Goal: Check status: Check status

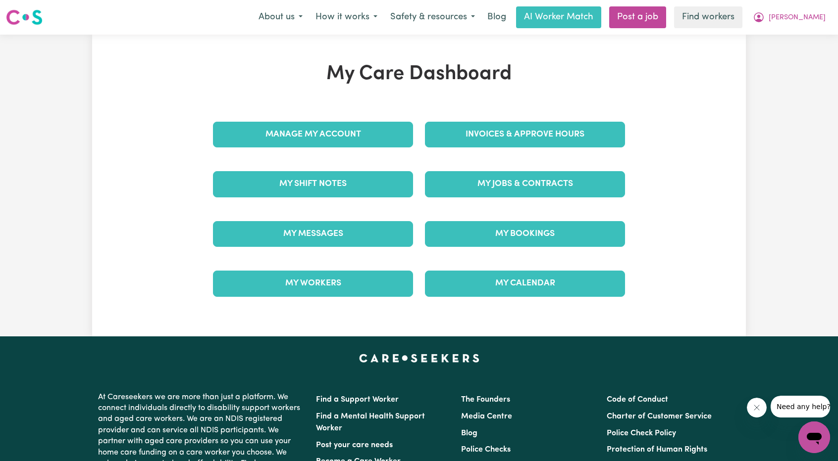
click at [489, 202] on div "My Jobs & Contracts" at bounding box center [525, 184] width 212 height 50
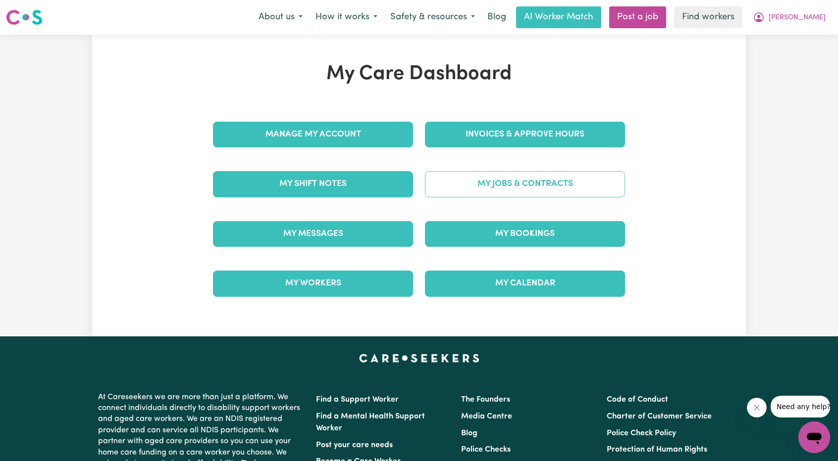
click at [484, 186] on link "My Jobs & Contracts" at bounding box center [525, 184] width 200 height 26
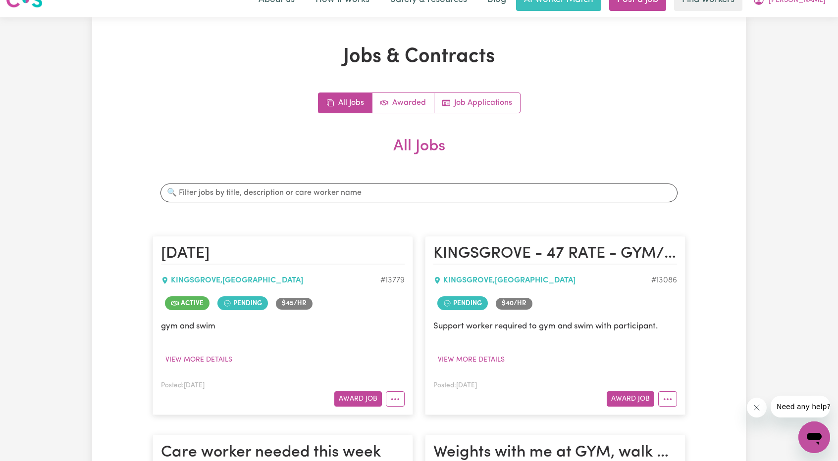
scroll to position [50, 0]
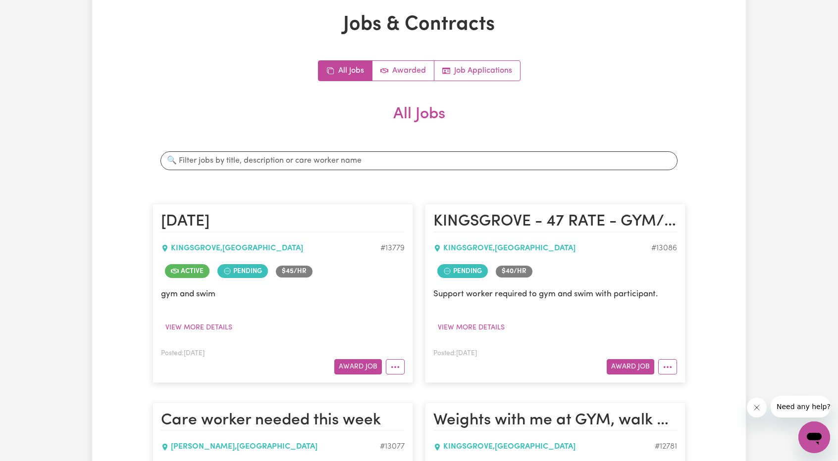
click at [372, 144] on div "Search jobs" at bounding box center [418, 161] width 533 height 35
click at [369, 159] on input "Search jobs" at bounding box center [418, 161] width 517 height 19
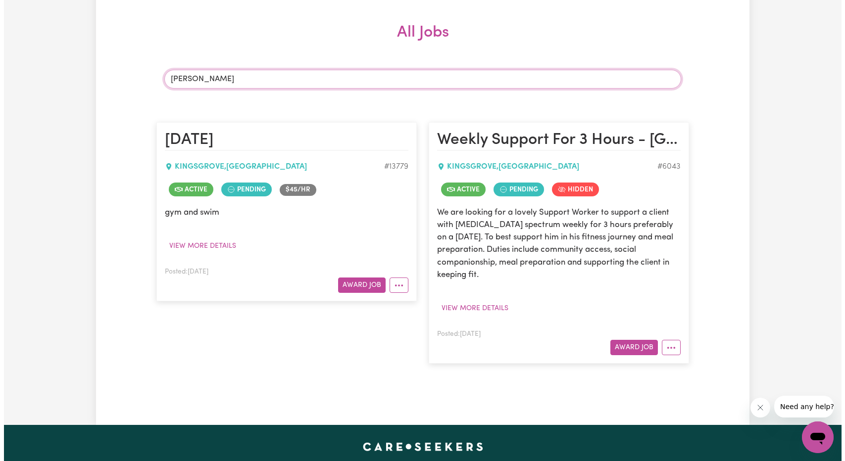
scroll to position [149, 0]
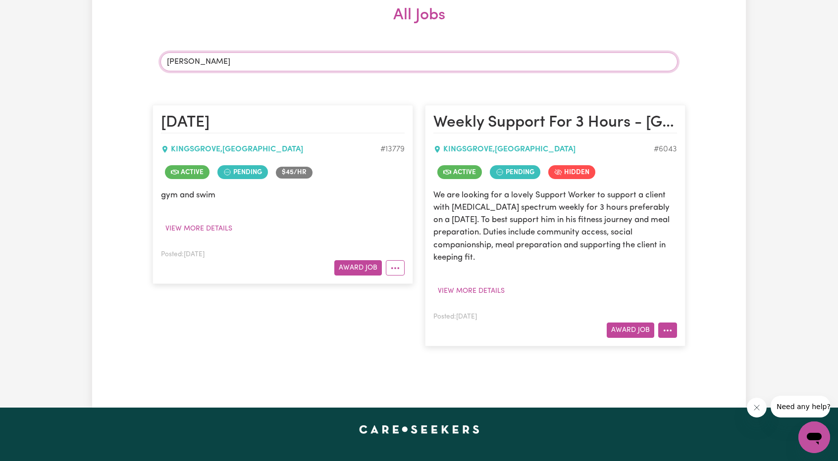
type input "[PERSON_NAME]"
click at [662, 323] on button "More options" at bounding box center [667, 330] width 19 height 15
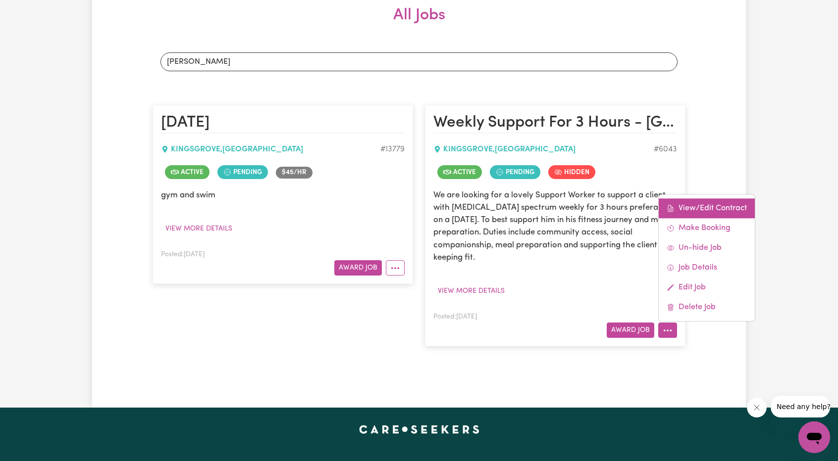
click at [693, 206] on link "View/Edit Contract" at bounding box center [707, 209] width 96 height 20
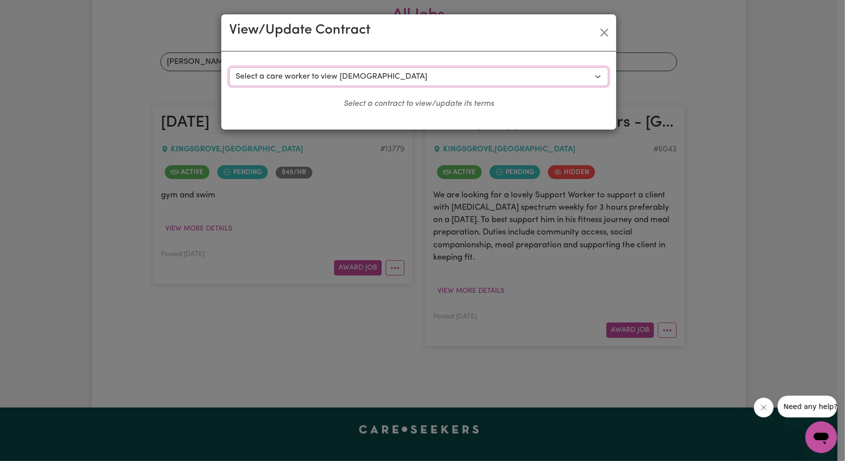
click at [420, 80] on select "Select a care worker to view [DEMOGRAPHIC_DATA] #5179 - [PERSON_NAME] (contract…" at bounding box center [418, 76] width 379 height 19
select select "10113"
click at [229, 67] on select "Select a care worker to view [DEMOGRAPHIC_DATA] #5179 - [PERSON_NAME] (contract…" at bounding box center [418, 76] width 379 height 19
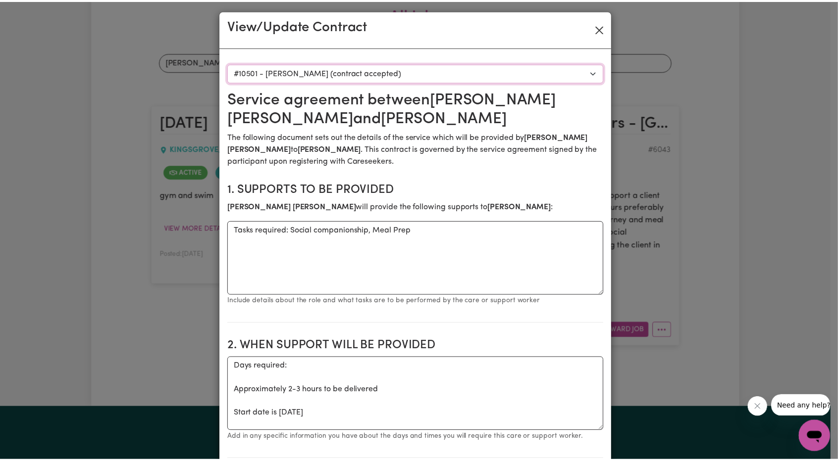
scroll to position [0, 0]
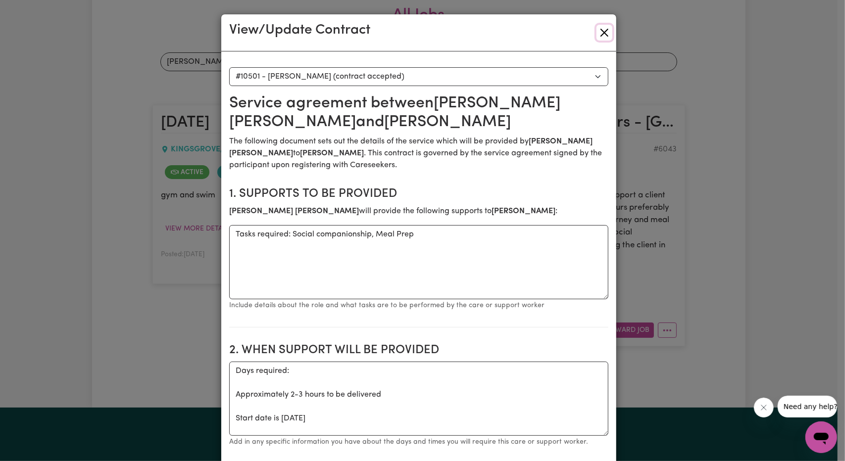
click at [600, 34] on button "Close" at bounding box center [605, 33] width 16 height 16
